Goal: Information Seeking & Learning: Learn about a topic

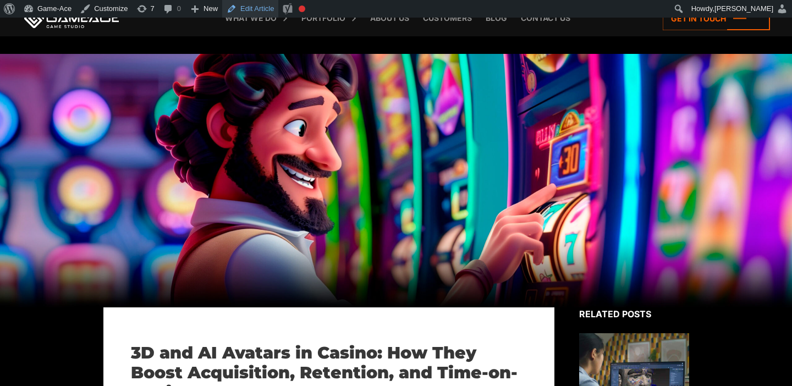
click at [270, 11] on link "Edit Article" at bounding box center [250, 9] width 56 height 18
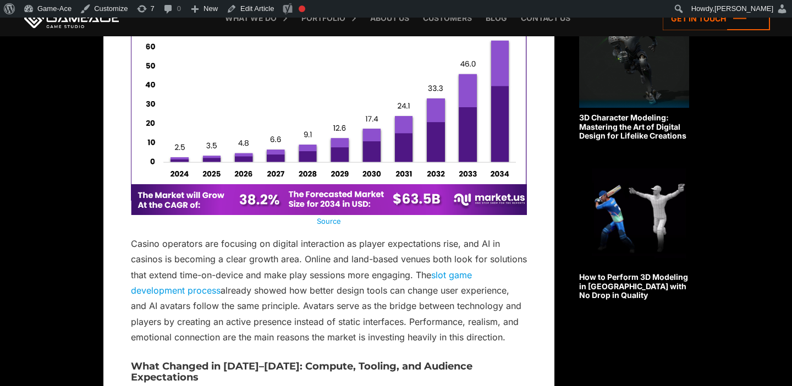
scroll to position [850, 0]
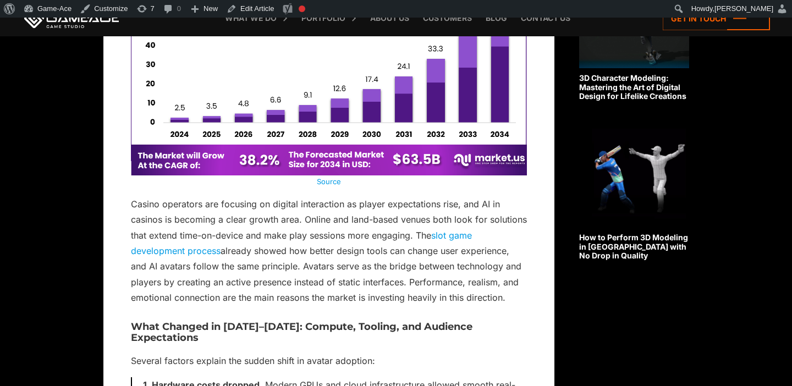
click at [331, 180] on link "Source" at bounding box center [329, 181] width 24 height 9
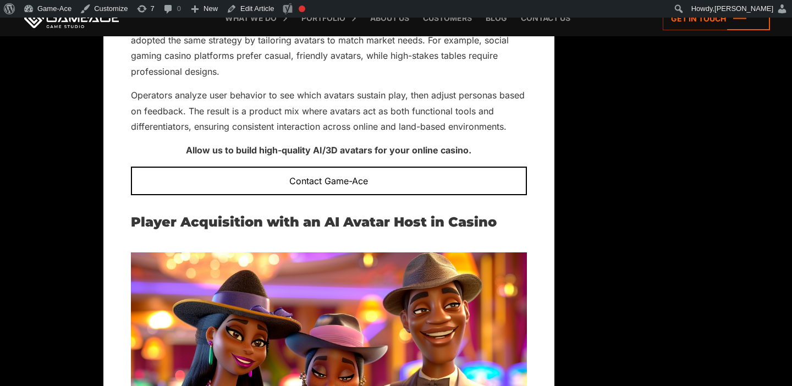
scroll to position [1880, 0]
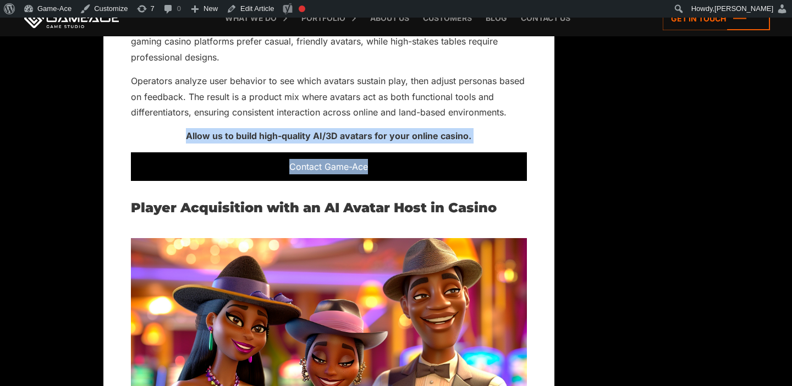
drag, startPoint x: 188, startPoint y: 123, endPoint x: 377, endPoint y: 153, distance: 191.6
copy div "Allow us to build high-quality AI/3D avatars for your online casino. Contact Ga…"
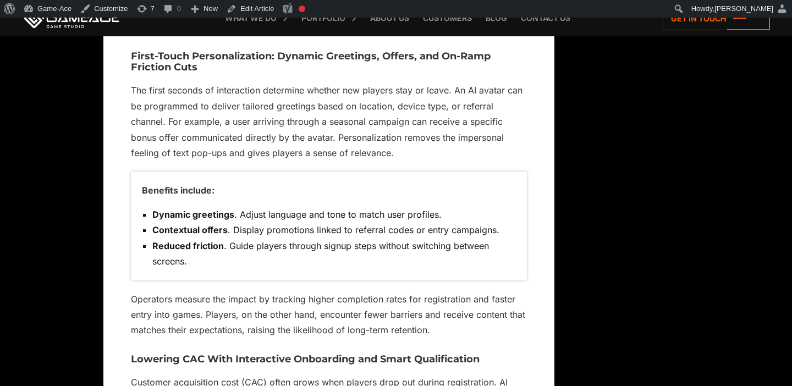
scroll to position [2480, 0]
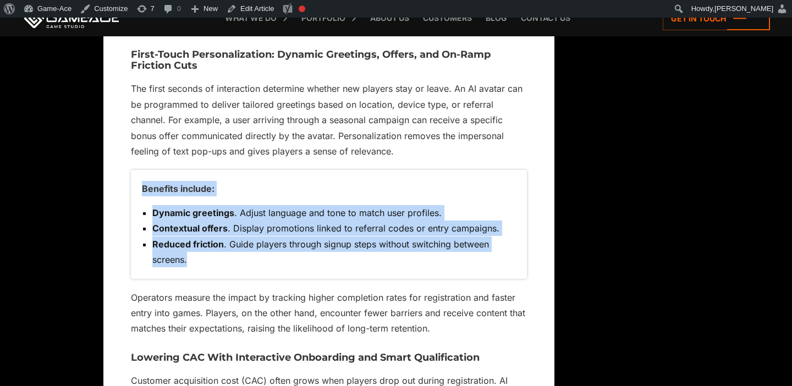
drag, startPoint x: 189, startPoint y: 249, endPoint x: 110, endPoint y: 167, distance: 114.4
copy div "Benefits include: Dynamic greetings . Adjust language and tone to match user pr…"
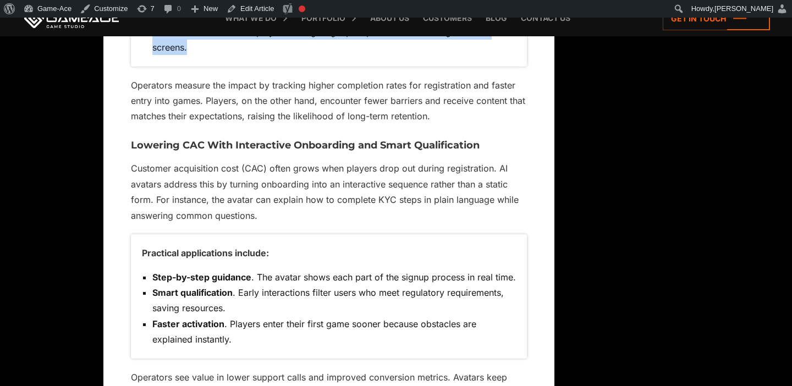
scroll to position [2730, 0]
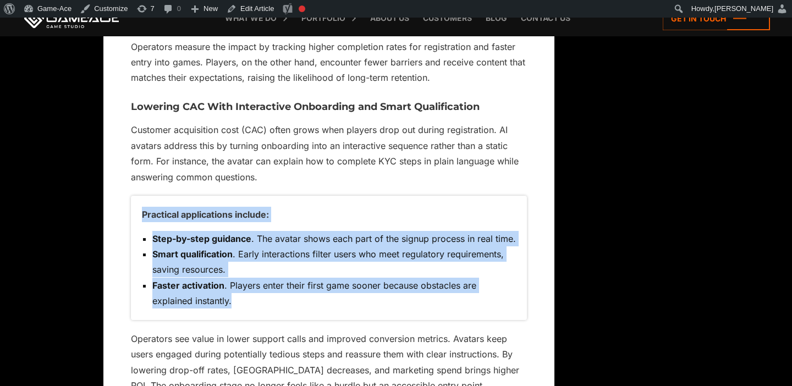
drag, startPoint x: 234, startPoint y: 288, endPoint x: 135, endPoint y: 206, distance: 129.0
click at [135, 206] on div "Practical applications include: Step-by-step guidance . The avatar shows each p…" at bounding box center [329, 258] width 396 height 124
copy div "Practical applications include: Step-by-step guidance . The avatar shows each p…"
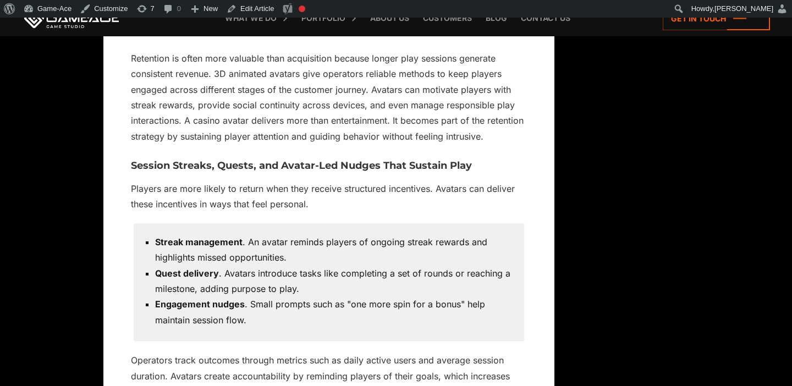
scroll to position [3164, 0]
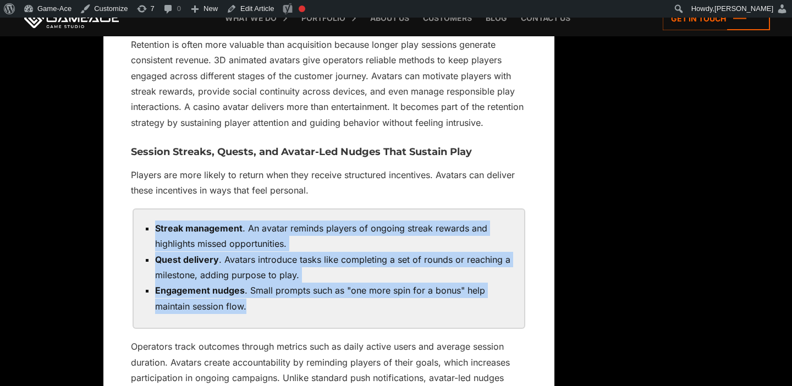
drag, startPoint x: 255, startPoint y: 299, endPoint x: 144, endPoint y: 221, distance: 135.9
click at [144, 221] on div "Streak management . An avatar reminds players of ongoing streak rewards and hig…" at bounding box center [329, 269] width 391 height 119
copy ul "Streak management . An avatar reminds players of ongoing streak rewards and hig…"
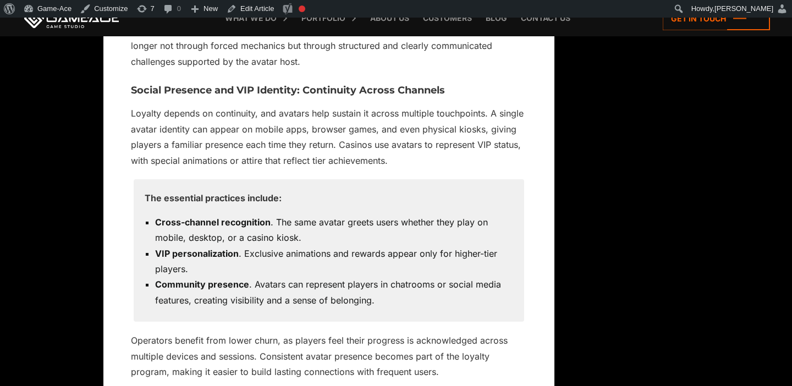
scroll to position [3556, 0]
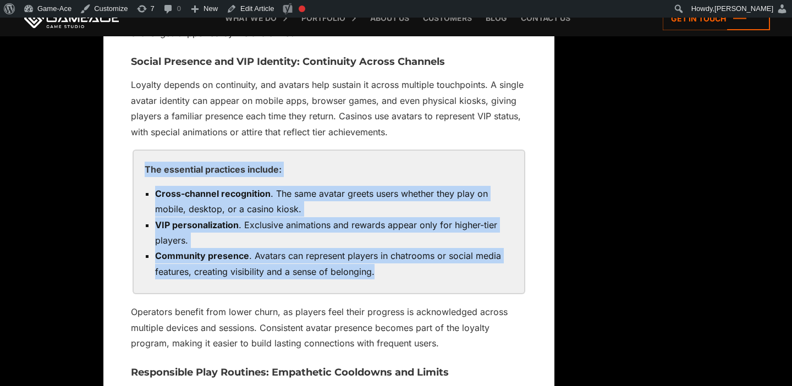
drag, startPoint x: 385, startPoint y: 262, endPoint x: 143, endPoint y: 160, distance: 263.4
click at [143, 160] on div "The essential practices include: Cross-channel recognition . The same avatar gr…" at bounding box center [329, 222] width 391 height 143
copy div "The essential practices include: Cross-channel recognition . The same avatar gr…"
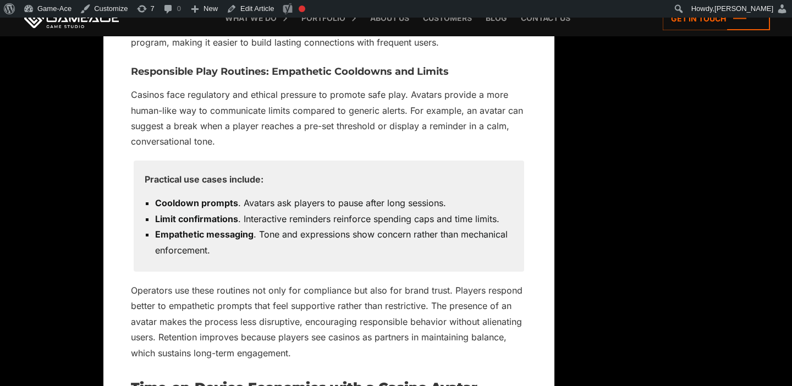
scroll to position [3879, 0]
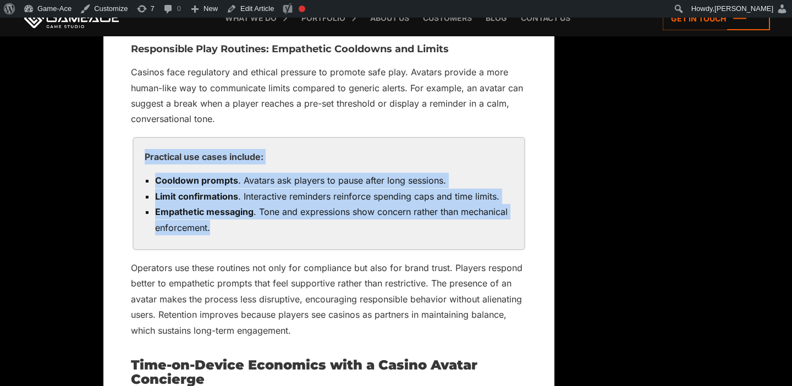
drag, startPoint x: 219, startPoint y: 220, endPoint x: 141, endPoint y: 149, distance: 105.2
click at [141, 149] on div "Practical use cases include: Cooldown prompts . Avatars ask players to pause af…" at bounding box center [329, 193] width 391 height 111
copy div "Practical use cases include: Cooldown prompts . Avatars ask players to pause af…"
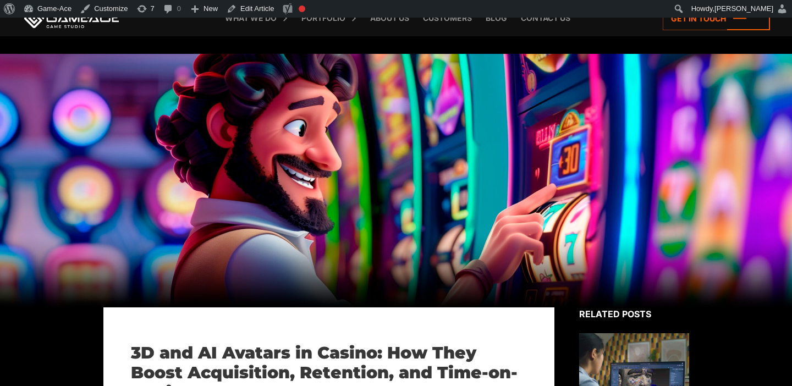
scroll to position [13, 0]
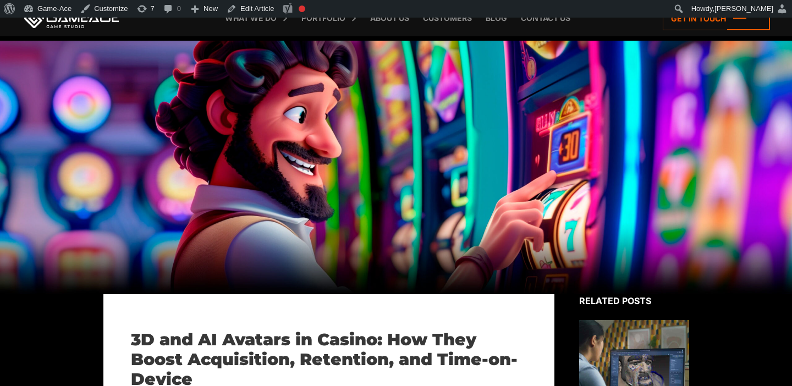
click at [401, 162] on div at bounding box center [396, 168] width 792 height 254
